Goal: Information Seeking & Learning: Find specific fact

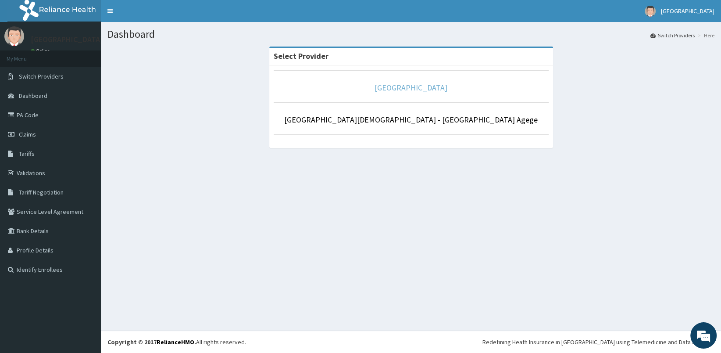
click at [417, 88] on link "[GEOGRAPHIC_DATA]" at bounding box center [410, 87] width 73 height 10
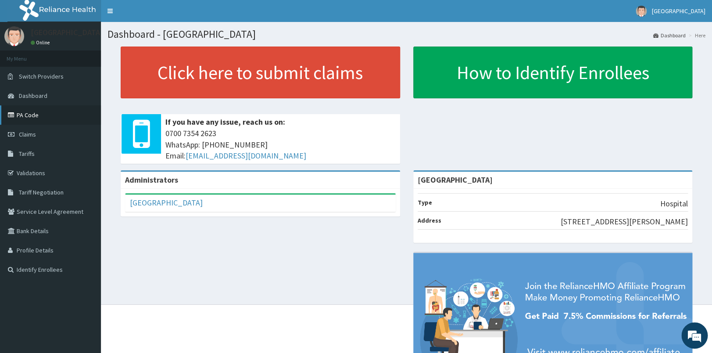
click at [44, 118] on link "PA Code" at bounding box center [50, 114] width 101 height 19
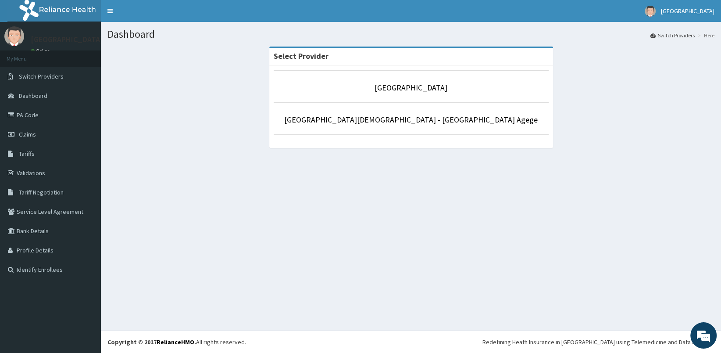
click at [432, 83] on p "[GEOGRAPHIC_DATA]" at bounding box center [411, 87] width 275 height 11
click at [421, 85] on link "[GEOGRAPHIC_DATA]" at bounding box center [410, 87] width 73 height 10
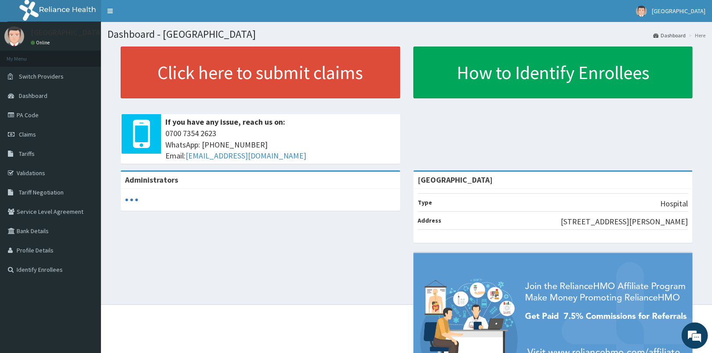
click at [25, 153] on span "Tariffs" at bounding box center [27, 154] width 16 height 8
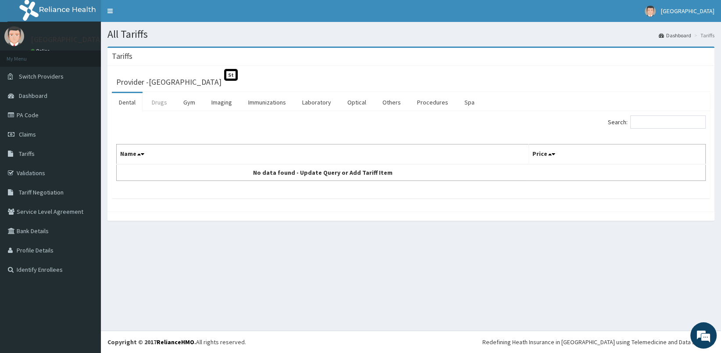
click at [162, 103] on link "Drugs" at bounding box center [159, 102] width 29 height 18
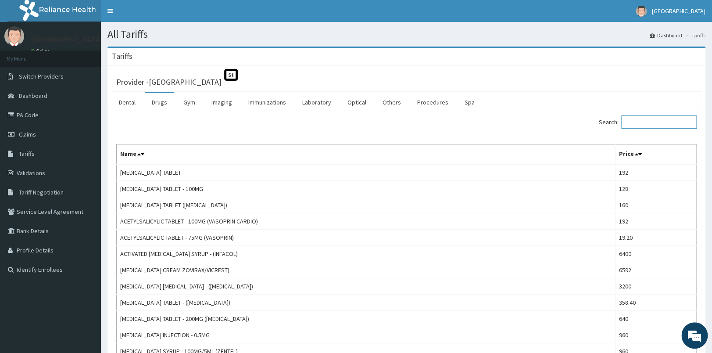
click at [649, 124] on input "Search:" at bounding box center [658, 121] width 75 height 13
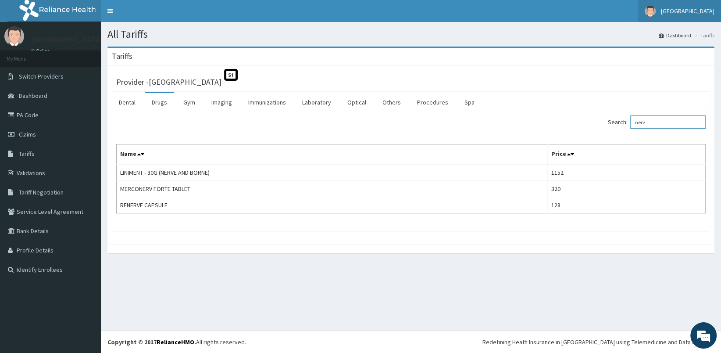
type input "nerv"
click at [438, 101] on link "Procedures" at bounding box center [432, 102] width 45 height 18
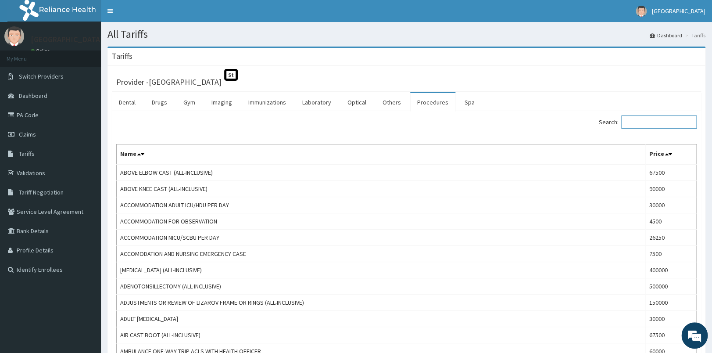
click at [652, 122] on input "Search:" at bounding box center [658, 121] width 75 height 13
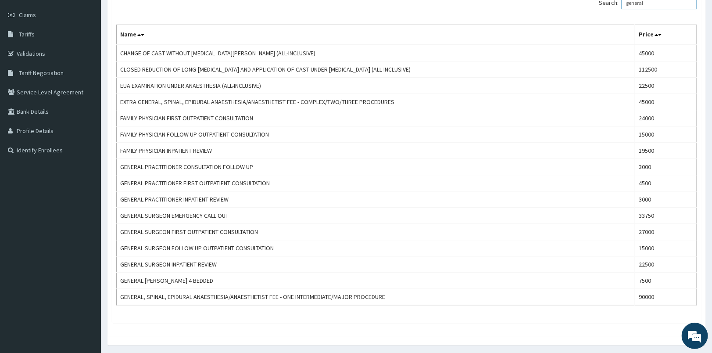
scroll to position [81, 0]
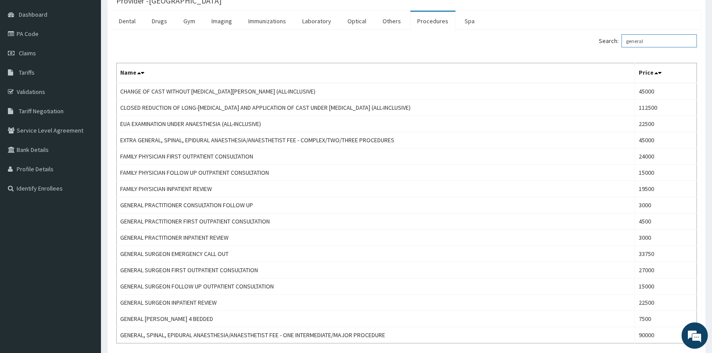
type input "general"
